Goal: Check status

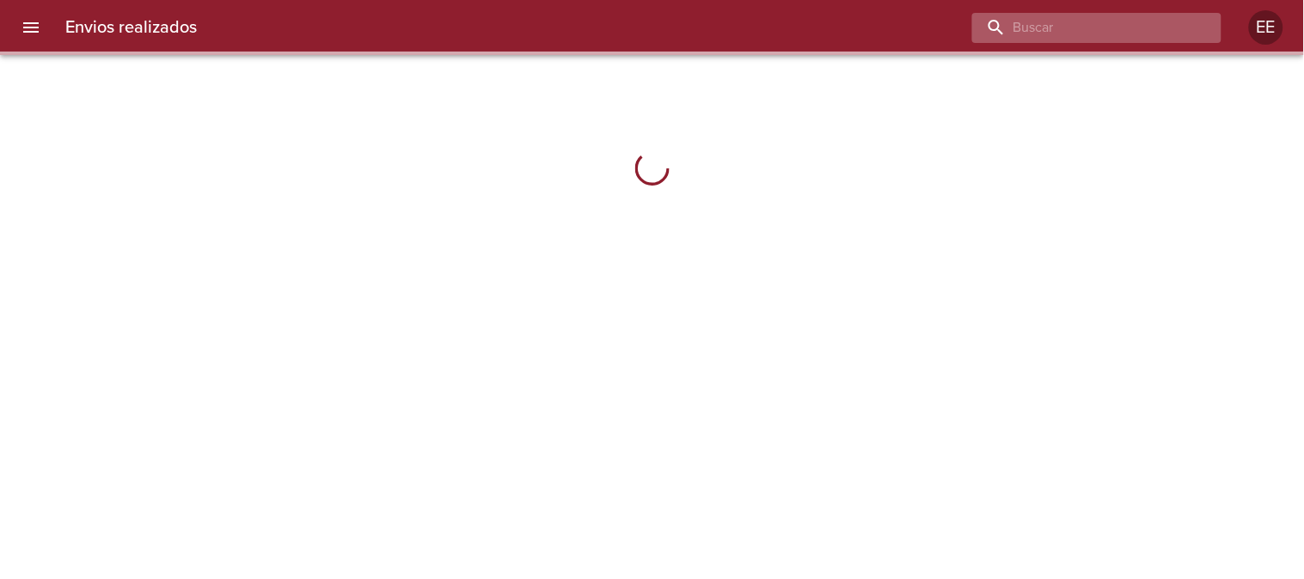
click at [1119, 31] on input "buscar" at bounding box center [1082, 28] width 220 height 30
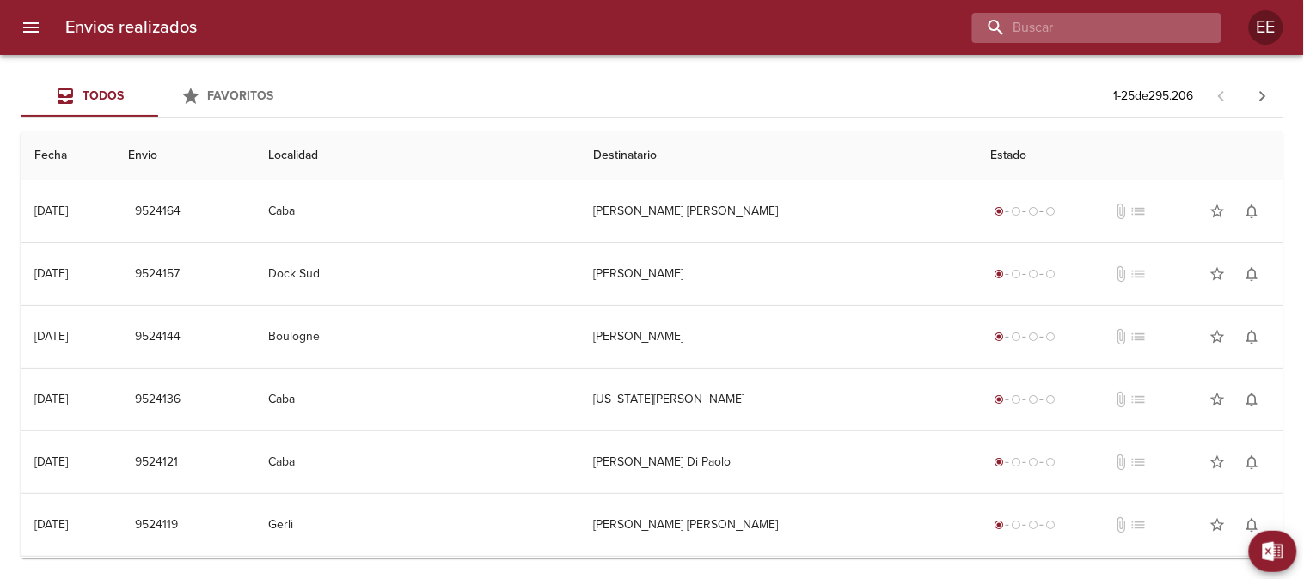
paste input "[PERSON_NAME]"
type input "[PERSON_NAME]"
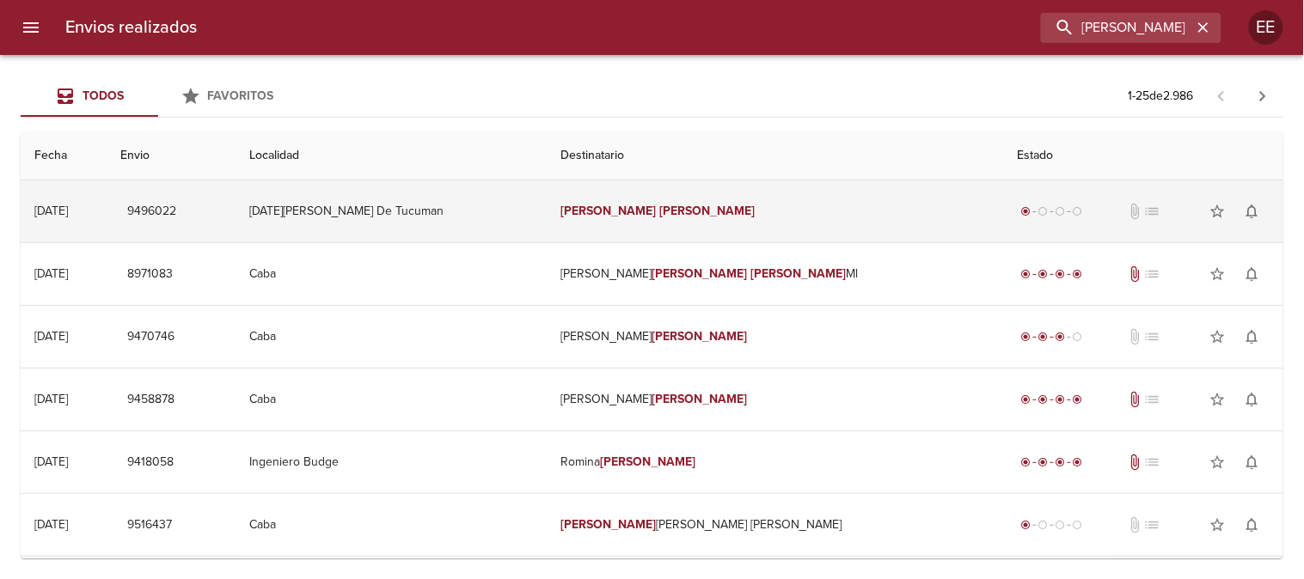
click at [621, 212] on em "[PERSON_NAME]" at bounding box center [608, 211] width 95 height 15
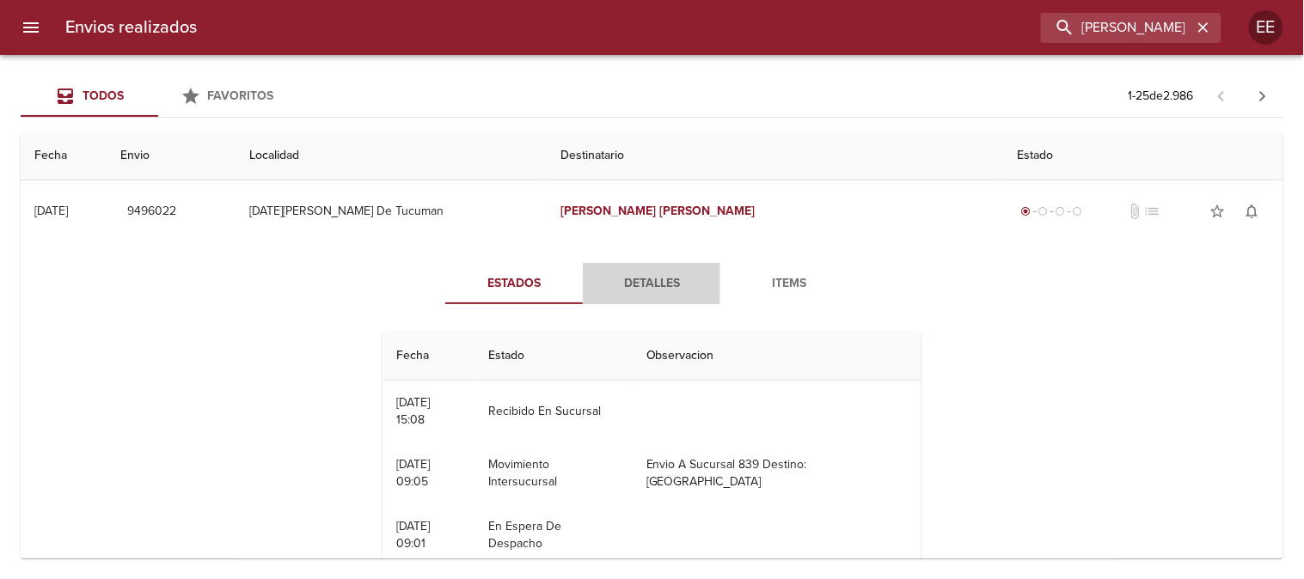
click at [630, 275] on span "Detalles" at bounding box center [651, 283] width 117 height 21
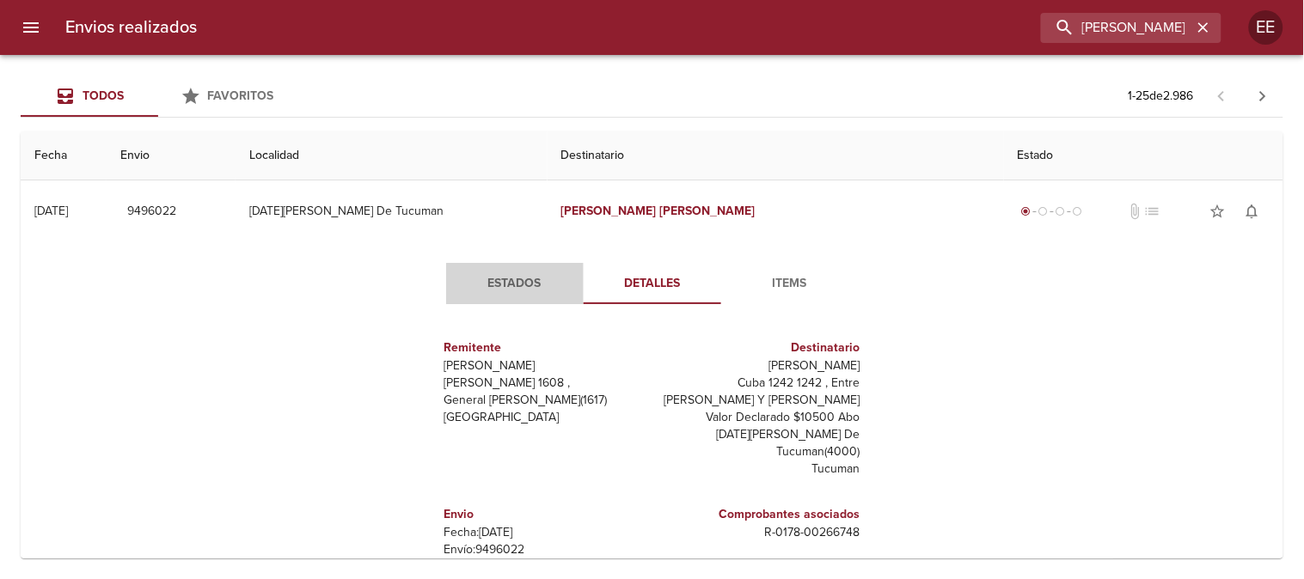
click at [517, 286] on span "Estados" at bounding box center [514, 283] width 117 height 21
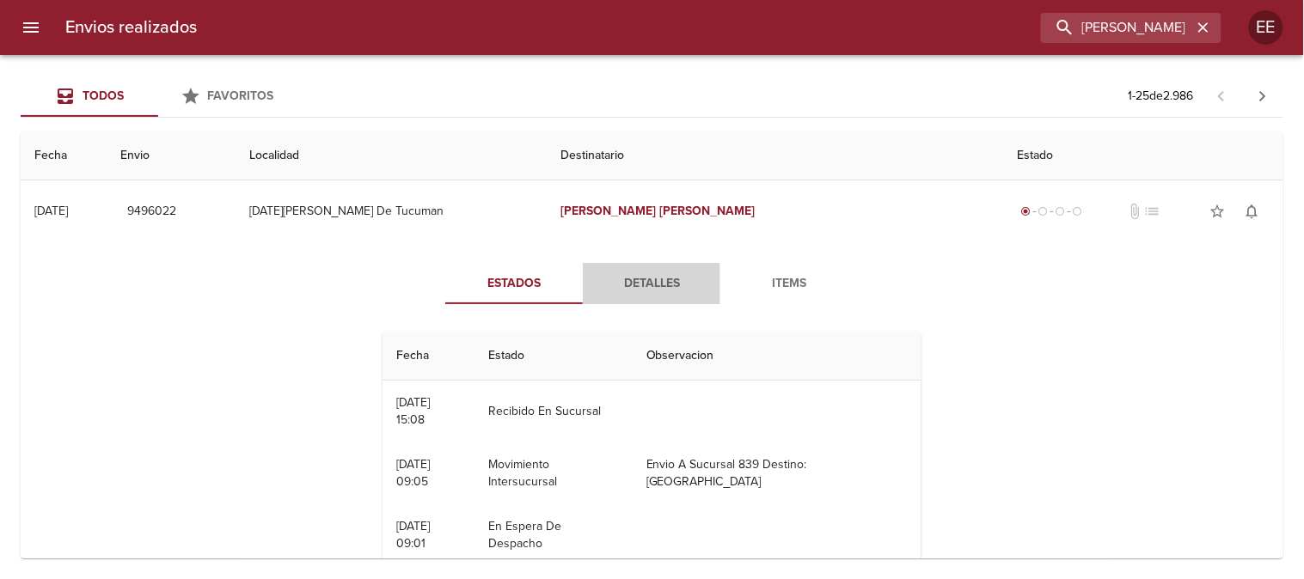
click at [615, 291] on span "Detalles" at bounding box center [651, 283] width 117 height 21
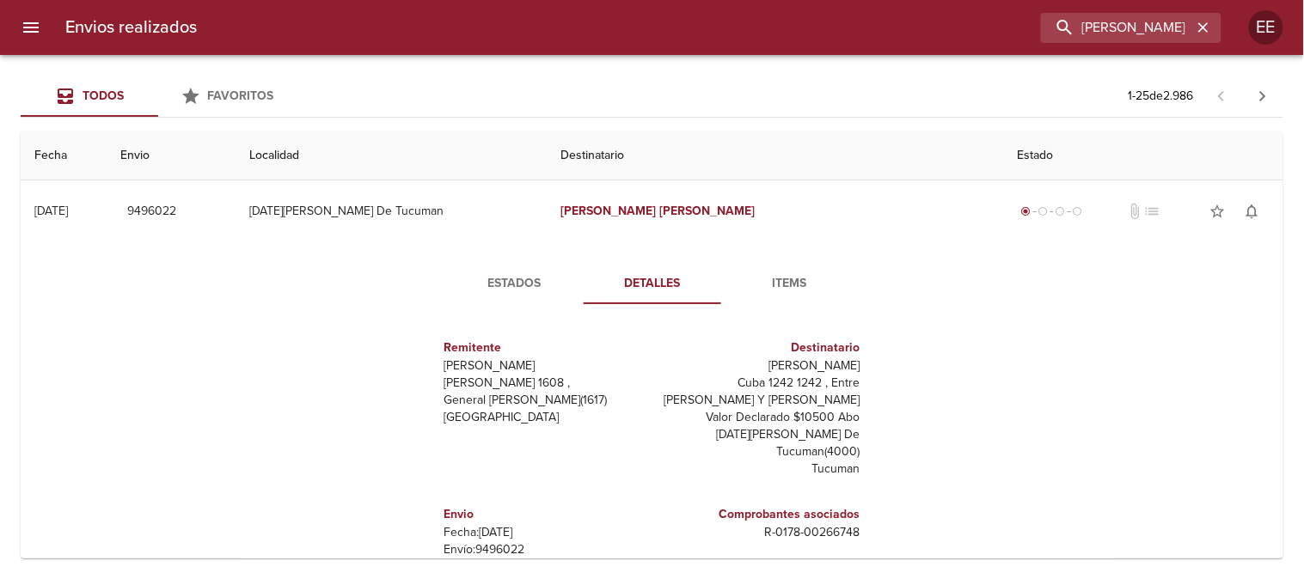
scroll to position [26, 0]
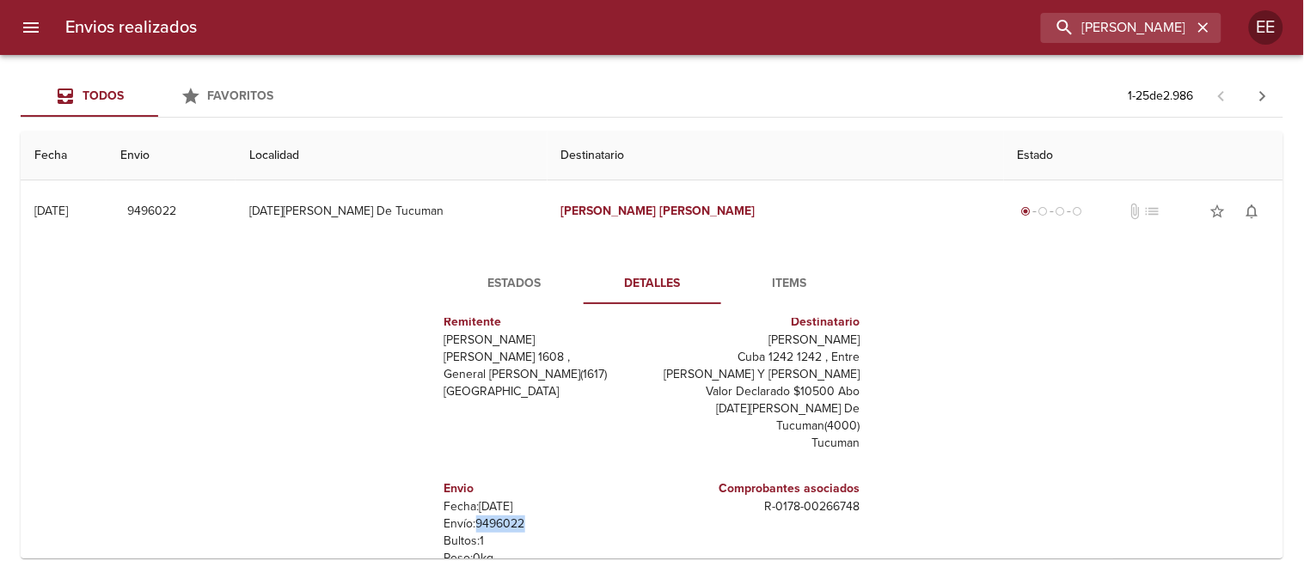
drag, startPoint x: 517, startPoint y: 505, endPoint x: 467, endPoint y: 513, distance: 51.4
click at [467, 516] on p "Envío: 9496022" at bounding box center [544, 524] width 201 height 17
copy p "9496022"
click at [1209, 28] on icon "button" at bounding box center [1203, 27] width 17 height 17
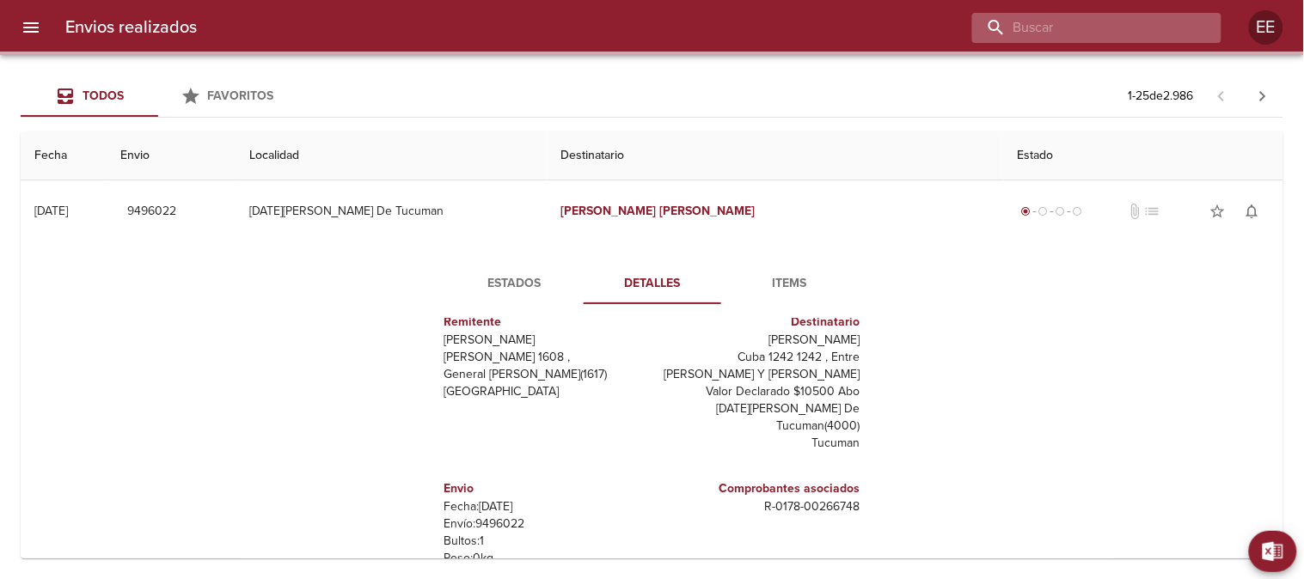
click at [1148, 28] on input "buscar" at bounding box center [1082, 28] width 220 height 30
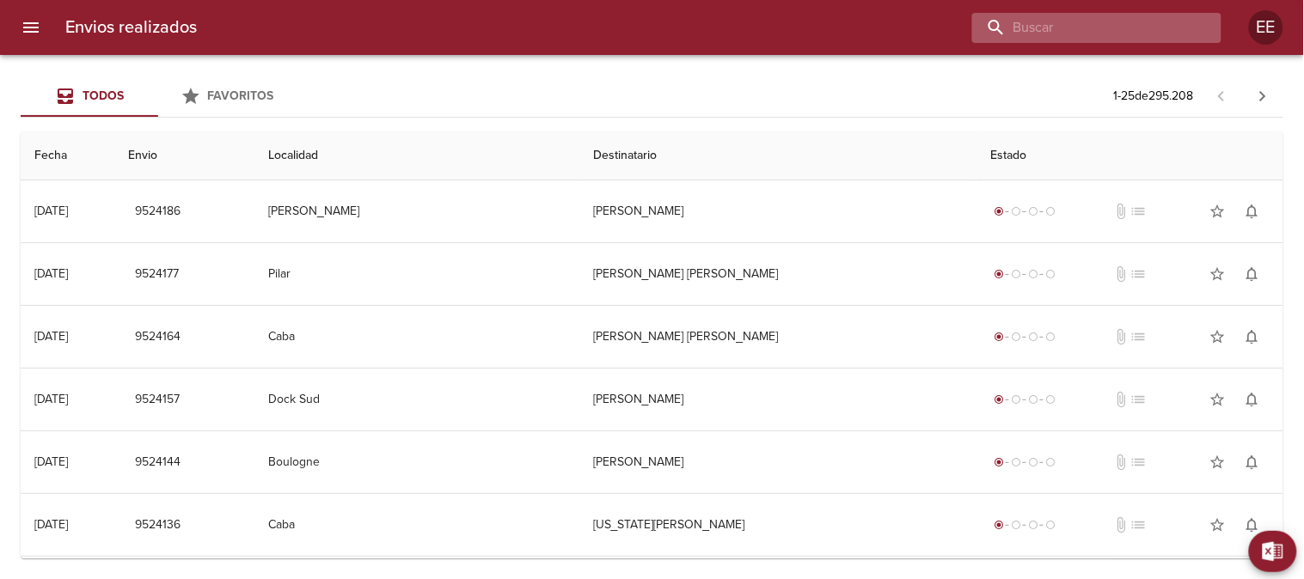
scroll to position [0, 0]
paste input "[PERSON_NAME]"
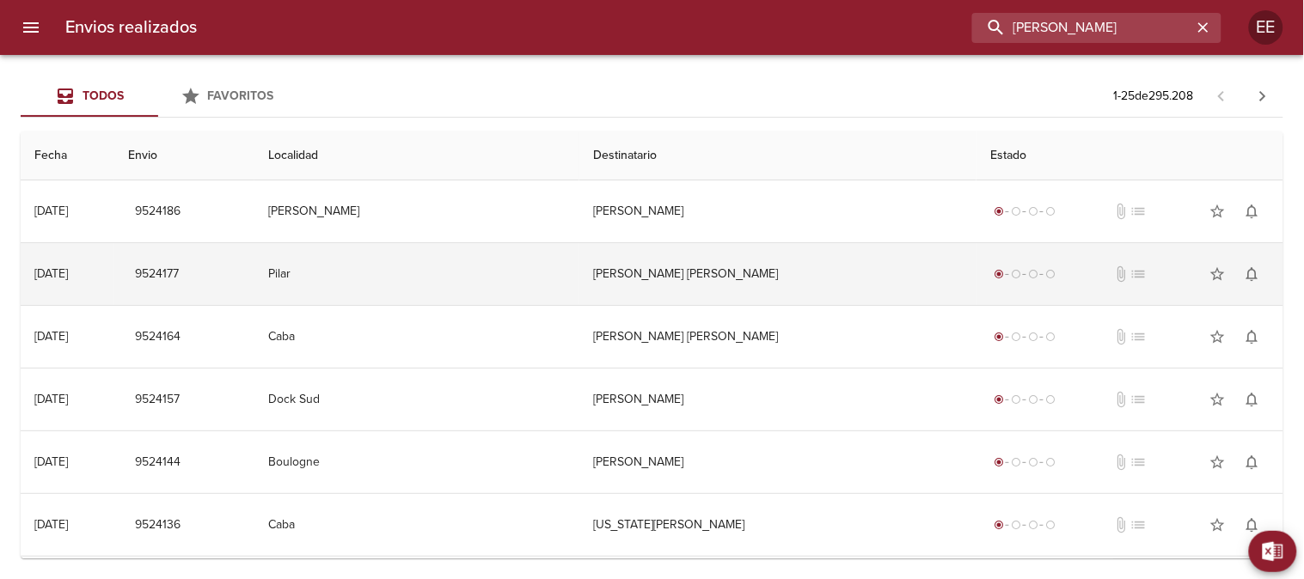
type input "[PERSON_NAME]"
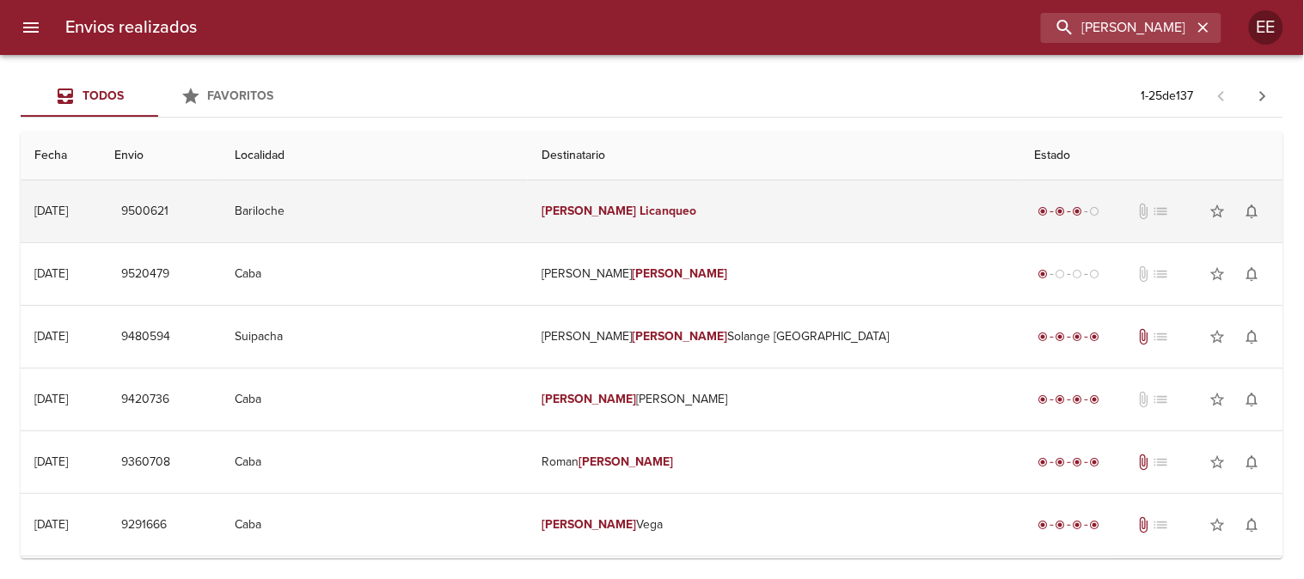
click at [697, 208] on em "Licanqueo" at bounding box center [668, 211] width 57 height 15
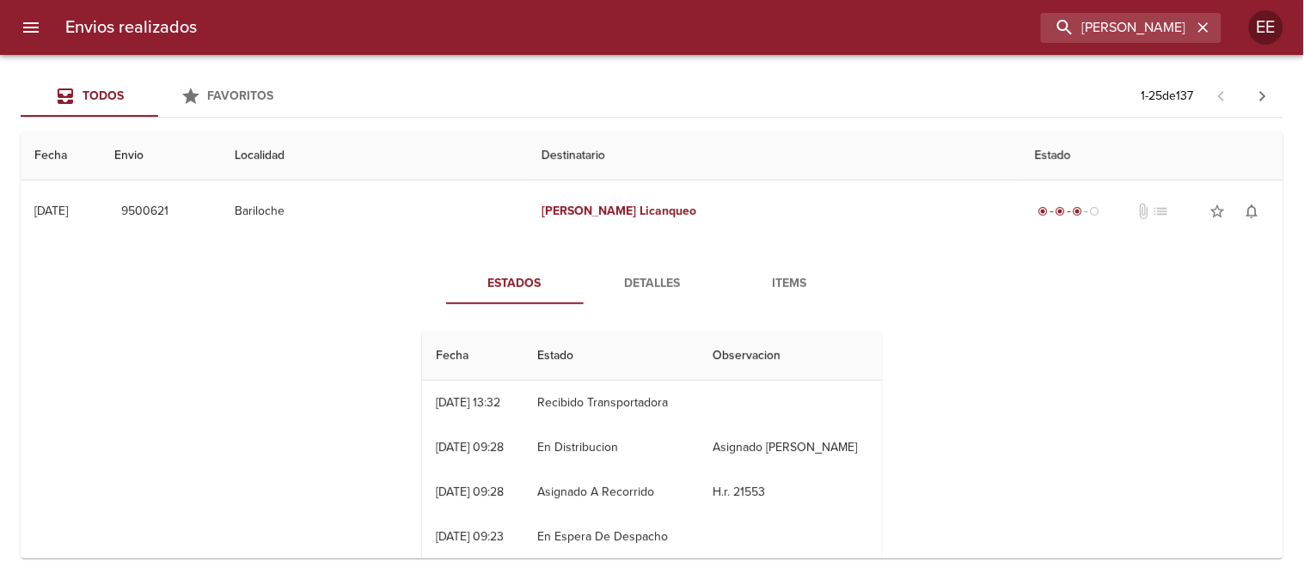
click at [624, 285] on span "Detalles" at bounding box center [652, 283] width 117 height 21
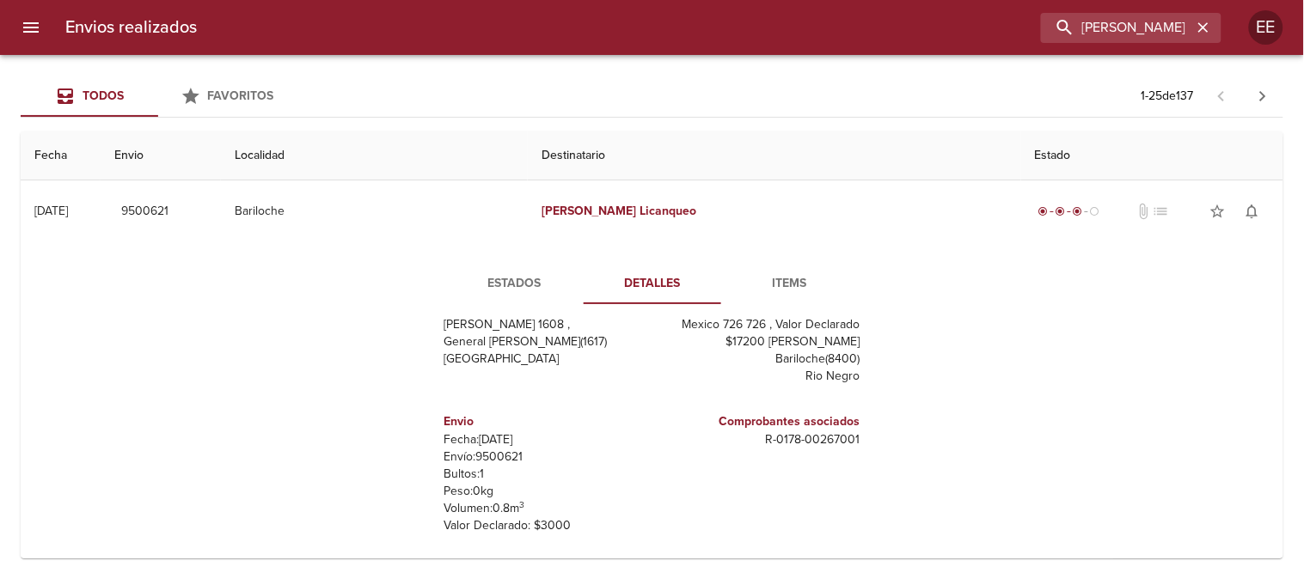
scroll to position [95, 0]
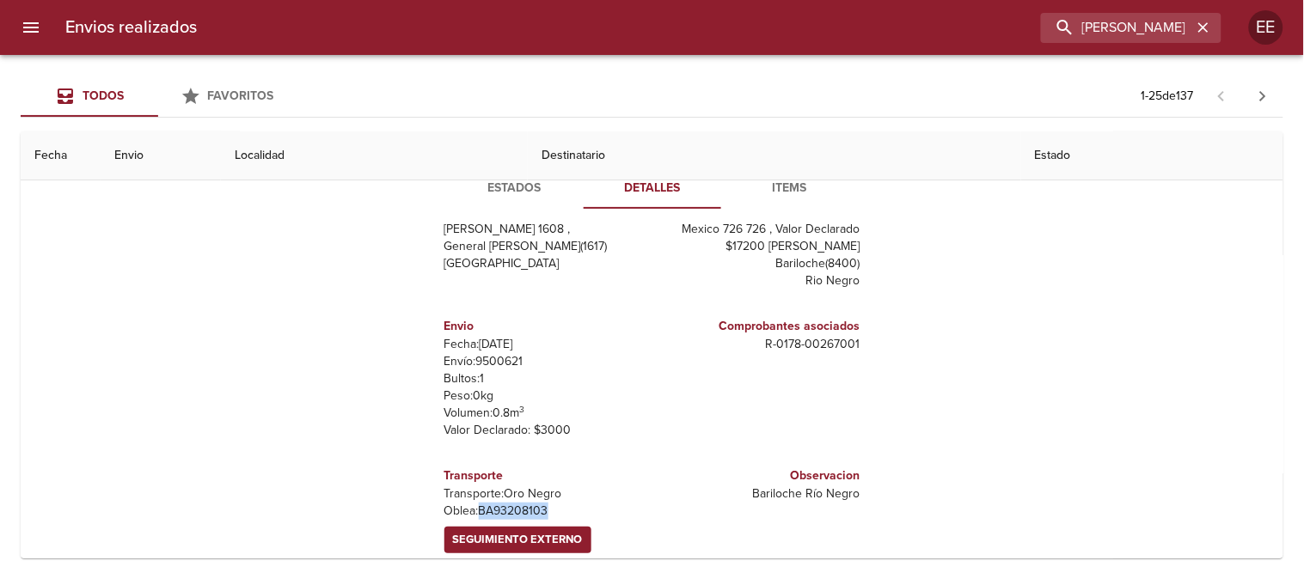
drag, startPoint x: 548, startPoint y: 510, endPoint x: 470, endPoint y: 511, distance: 77.4
click at [470, 511] on p "[PERSON_NAME]: BA93208103" at bounding box center [544, 511] width 201 height 17
copy p "BA93208103"
click at [488, 538] on span "Seguimiento Externo" at bounding box center [518, 540] width 130 height 20
click at [1205, 28] on icon "button" at bounding box center [1203, 27] width 17 height 17
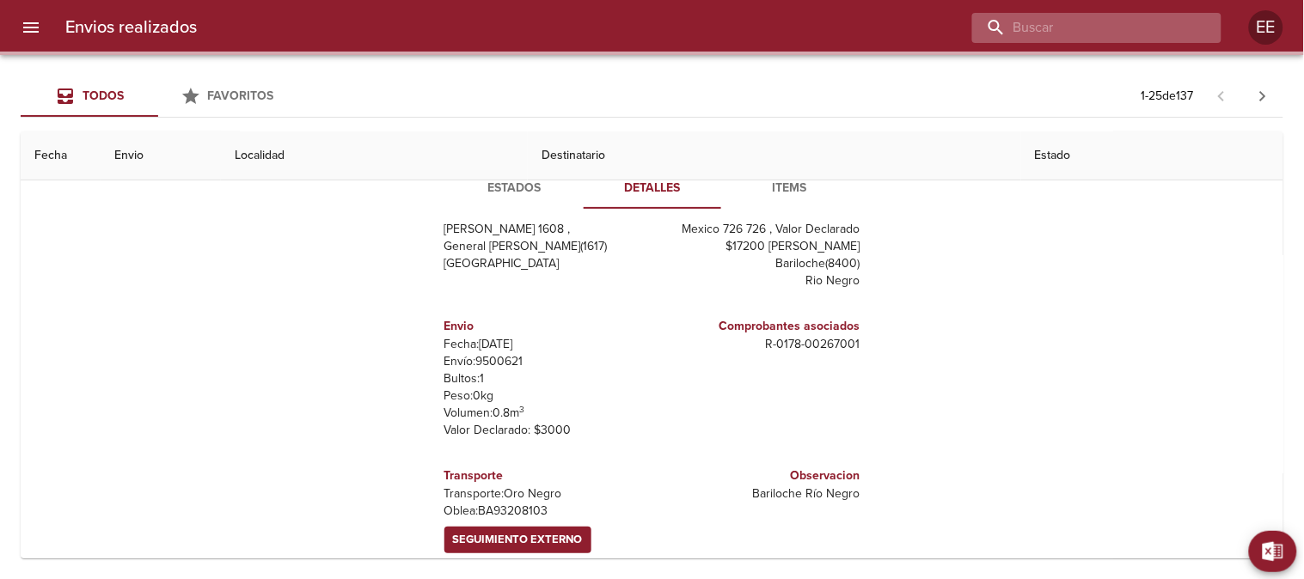
click at [1145, 29] on input "buscar" at bounding box center [1082, 28] width 220 height 30
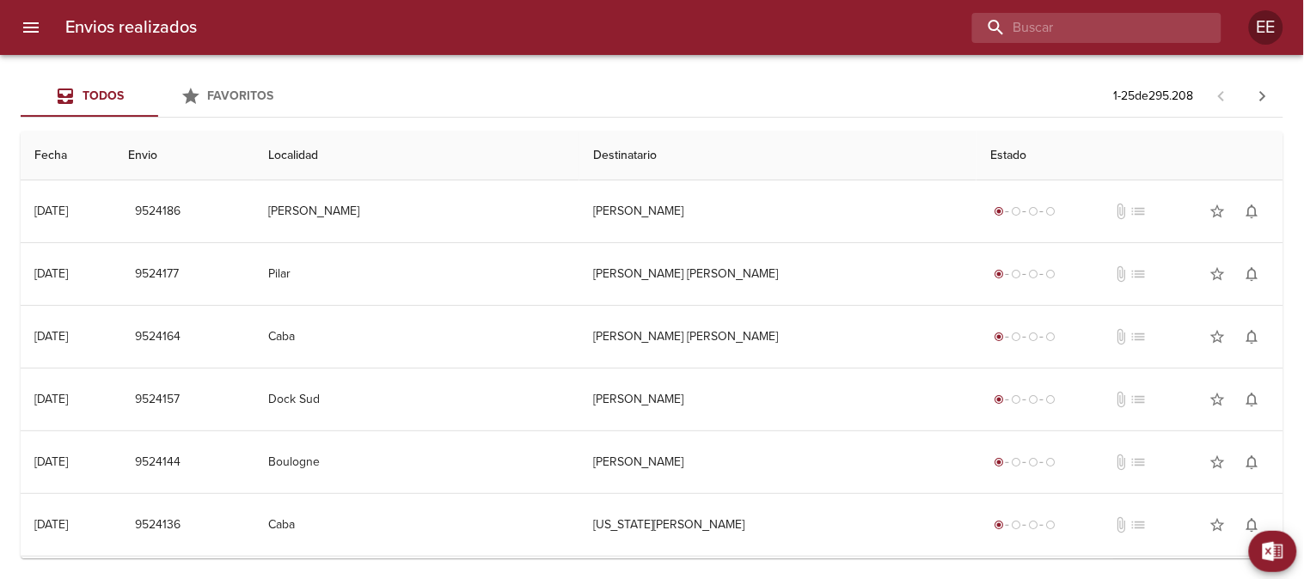
scroll to position [0, 0]
